Goal: Task Accomplishment & Management: Manage account settings

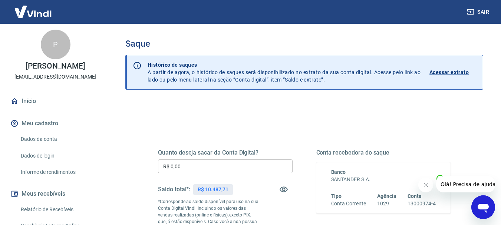
click at [232, 165] on input "R$ 0,00" at bounding box center [225, 166] width 135 height 14
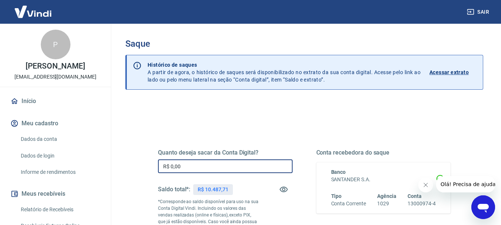
drag, startPoint x: 232, startPoint y: 165, endPoint x: 50, endPoint y: 151, distance: 182.5
click at [50, 151] on div "Sair P PEDRO DOS ANJOS ANDRADE NETO duranbaterias@gmail.com Início Meu cadastro…" at bounding box center [250, 112] width 501 height 225
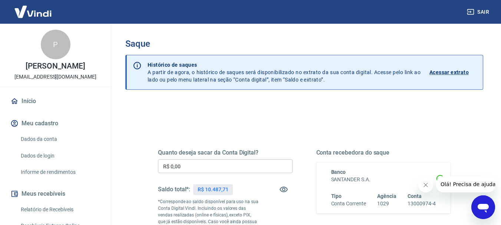
drag, startPoint x: 199, startPoint y: 158, endPoint x: 203, endPoint y: 162, distance: 5.5
click at [200, 158] on div "Quanto deseja sacar da Conta Digital? R$ 0,00 ​ Saldo total*: R$ 10.487,71 *Cor…" at bounding box center [225, 202] width 135 height 106
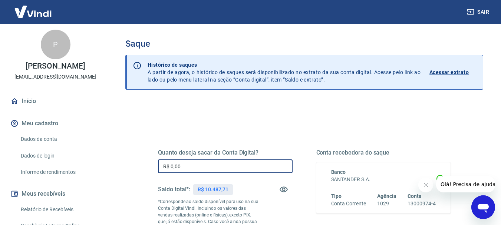
drag, startPoint x: 203, startPoint y: 167, endPoint x: 176, endPoint y: 162, distance: 27.8
click at [181, 162] on input "R$ 0,00" at bounding box center [225, 166] width 135 height 14
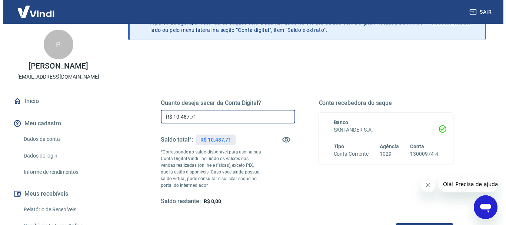
scroll to position [111, 0]
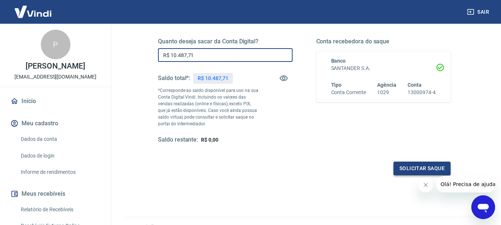
type input "R$ 10.487,71"
click at [415, 166] on button "Solicitar saque" at bounding box center [421, 169] width 57 height 14
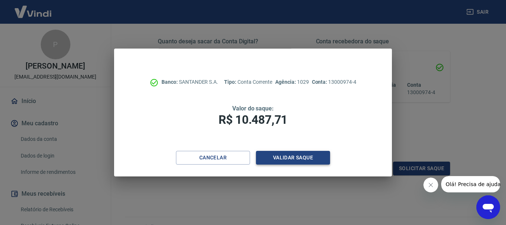
click at [291, 155] on button "Validar saque" at bounding box center [293, 158] width 74 height 14
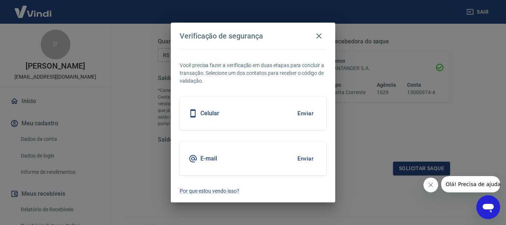
click at [313, 116] on button "Enviar" at bounding box center [306, 114] width 24 height 16
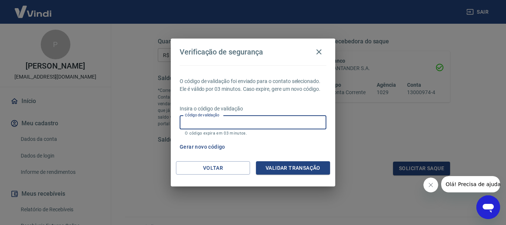
click at [246, 123] on input "Código de validação" at bounding box center [253, 123] width 147 height 14
click at [286, 175] on div "Voltar Validar transação" at bounding box center [253, 174] width 165 height 26
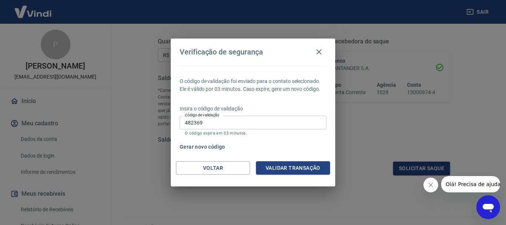
click at [287, 171] on button "Validar transação" at bounding box center [293, 168] width 74 height 14
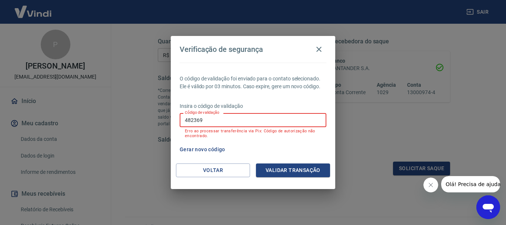
drag, startPoint x: 218, startPoint y: 117, endPoint x: 174, endPoint y: 116, distance: 44.5
click at [174, 116] on div "O código de validação foi enviado para o contato selecionado. Ele é válido por …" at bounding box center [253, 113] width 165 height 101
type input "174420"
click at [288, 170] on button "Validar transação" at bounding box center [293, 170] width 74 height 14
